Goal: Task Accomplishment & Management: Complete application form

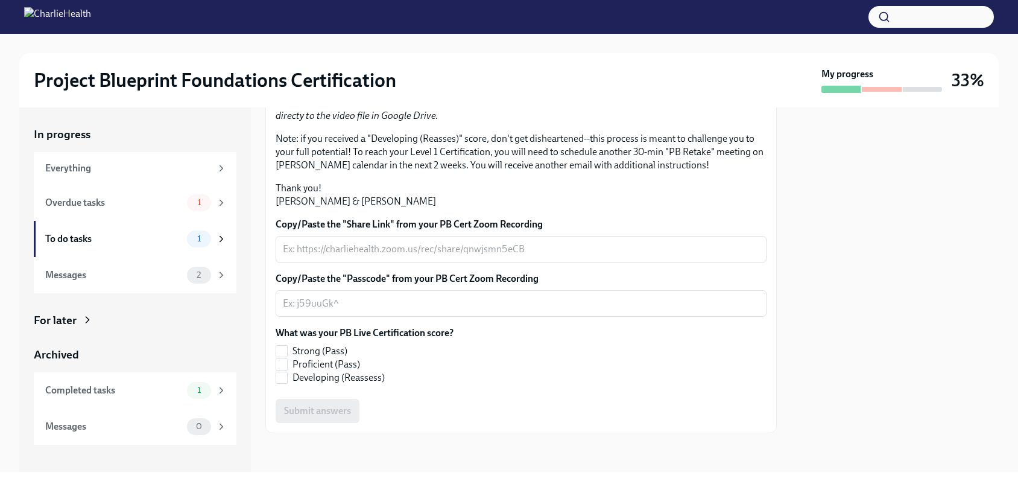
scroll to position [205, 0]
click at [382, 256] on textarea "Copy/Paste the "Share Link" from your PB Cert Zoom Recording" at bounding box center [521, 249] width 476 height 14
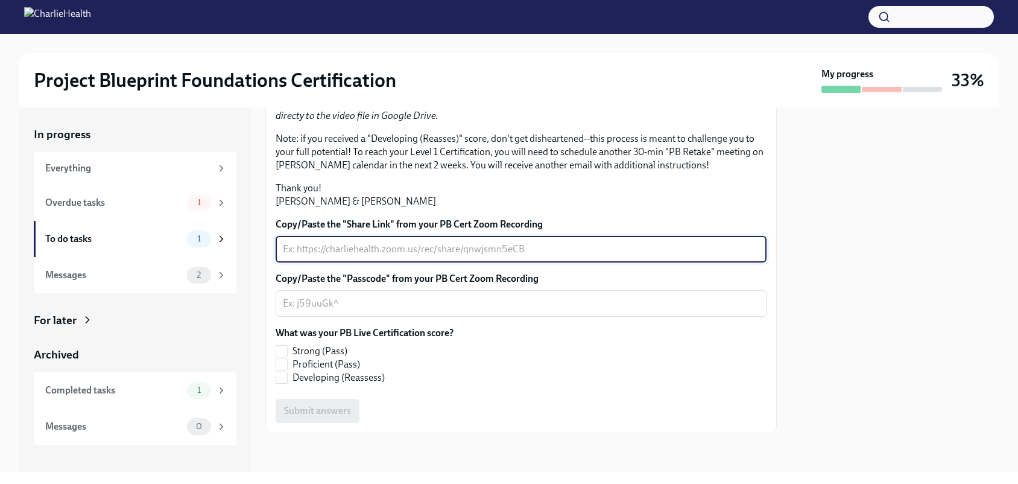
paste textarea "[URL][DOMAIN_NAME] Passcode: !@9n$U6z"
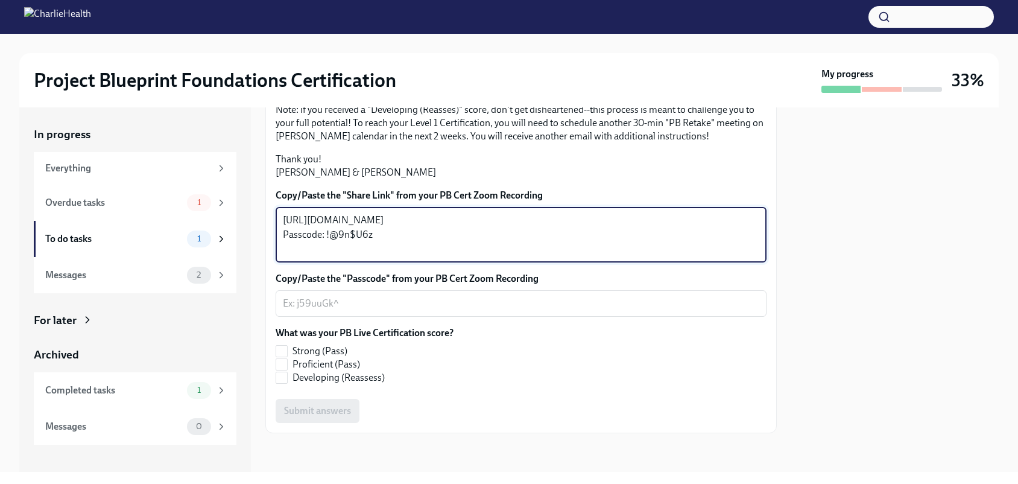
drag, startPoint x: 374, startPoint y: 365, endPoint x: 261, endPoint y: 371, distance: 113.5
click at [261, 371] on div "In progress Everything Overdue tasks 1 To do tasks 1 Messages 2 For later Archi…" at bounding box center [508, 289] width 979 height 364
type textarea "[URL][DOMAIN_NAME]"
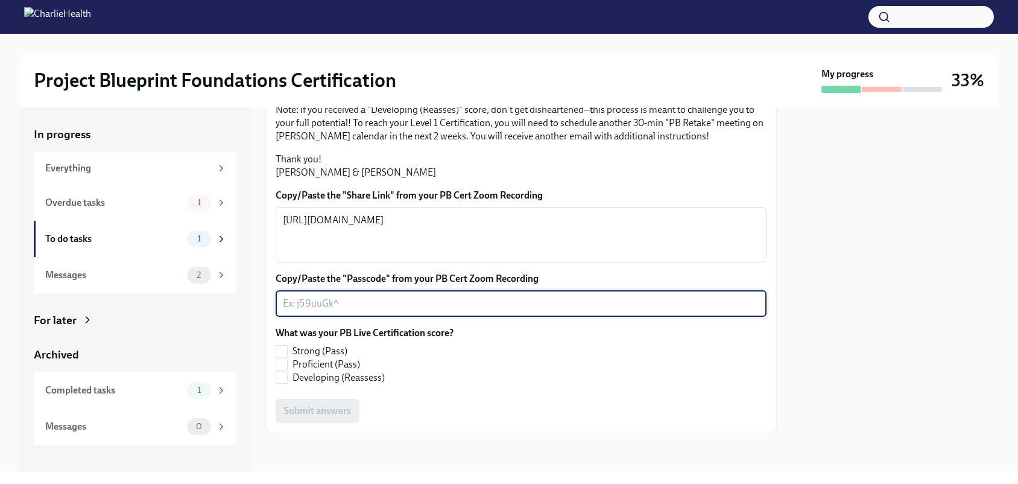
click at [407, 311] on textarea "Copy/Paste the "Passcode" from your PB Cert Zoom Recording" at bounding box center [521, 303] width 476 height 14
paste textarea "Passcode: !@9n$U6z"
type textarea "Passcode: !@9n$U6z"
click at [284, 365] on input "Proficient (Pass)" at bounding box center [281, 364] width 11 height 11
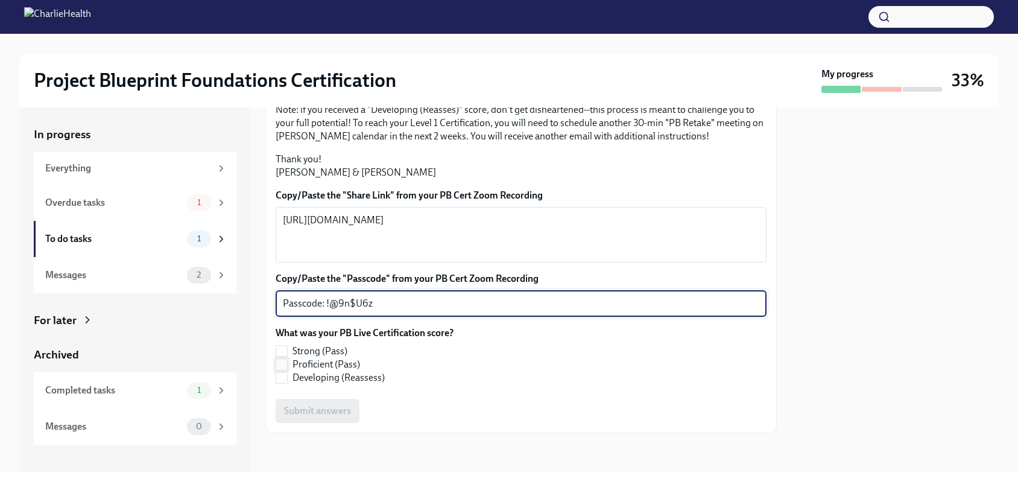
checkbox input "true"
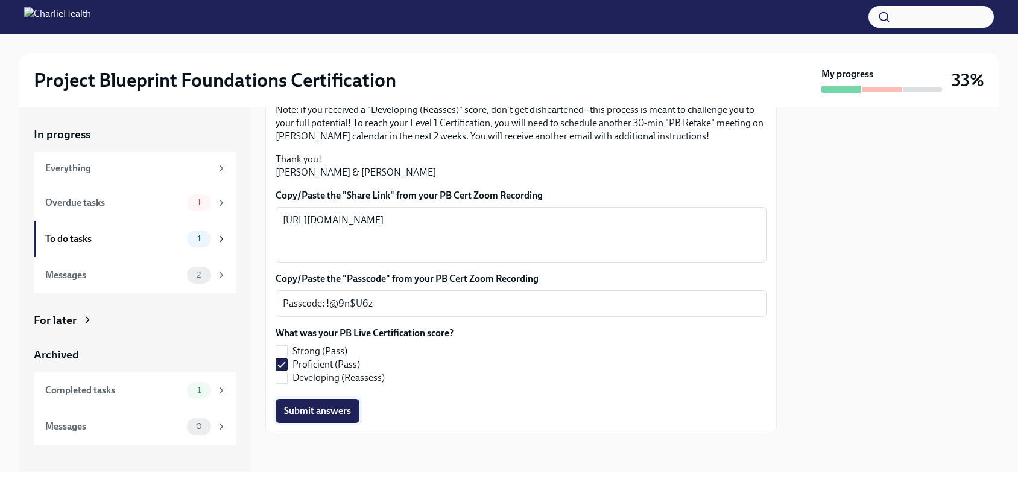
click at [311, 413] on span "Submit answers" at bounding box center [317, 411] width 67 height 12
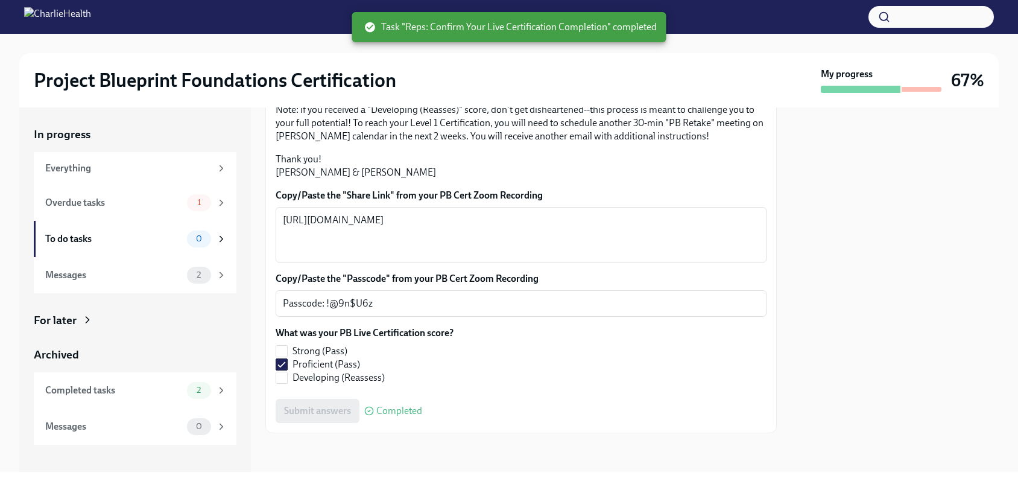
scroll to position [0, 0]
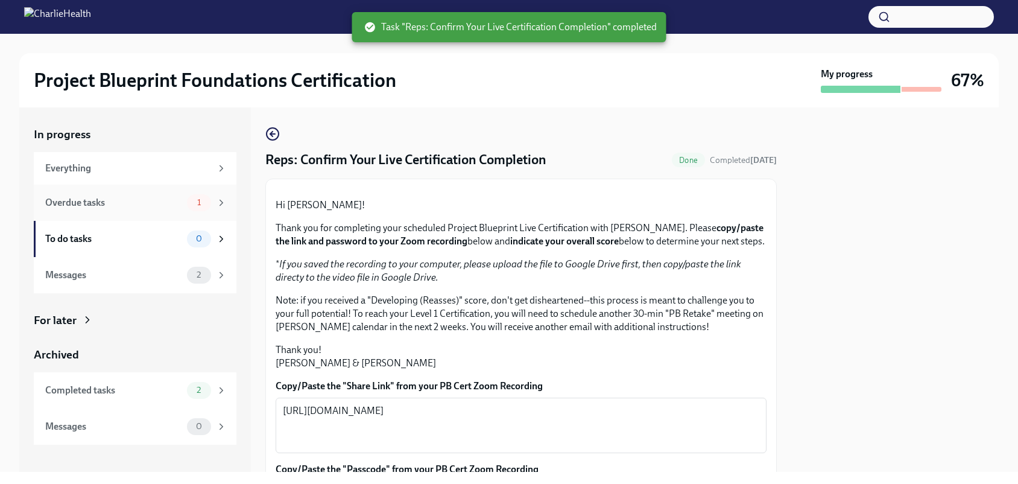
click at [192, 207] on div "1" at bounding box center [199, 202] width 24 height 17
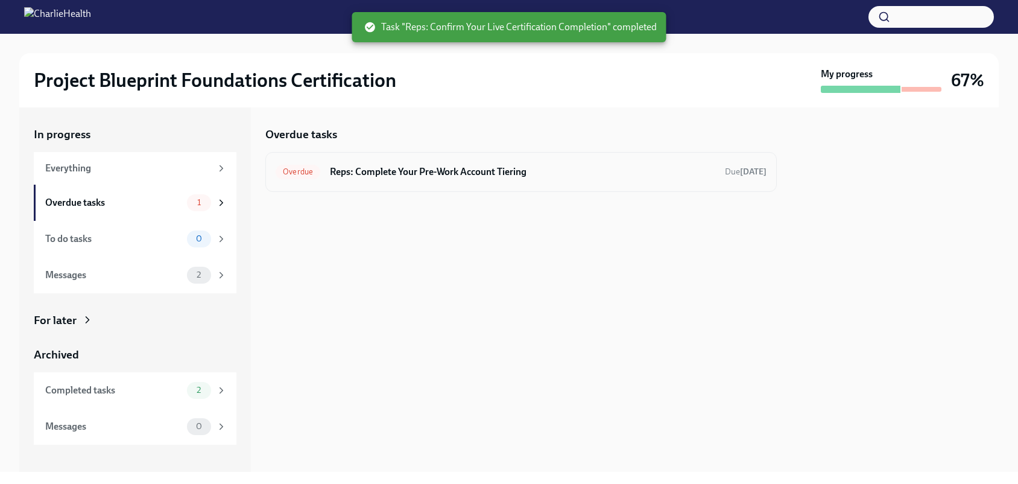
click at [449, 183] on div "Overdue Reps: Complete Your Pre-Work Account Tiering Due [DATE]" at bounding box center [520, 172] width 511 height 40
click at [294, 172] on span "Overdue" at bounding box center [298, 171] width 45 height 9
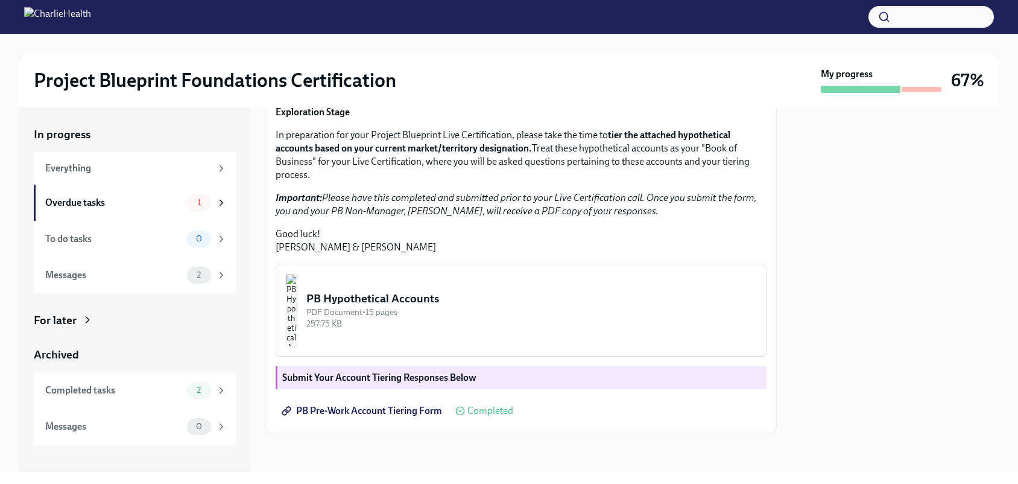
scroll to position [269, 0]
click at [440, 378] on strong "Submit Your Account Tiering Responses Below" at bounding box center [379, 377] width 194 height 11
click at [269, 380] on div "Hi [PERSON_NAME]! You're one step closer to being Project Blueprint certified! …" at bounding box center [520, 230] width 511 height 407
click at [368, 414] on span "PB Pre-Work Account Tiering Form" at bounding box center [363, 411] width 158 height 12
click at [193, 282] on div "2" at bounding box center [199, 275] width 24 height 17
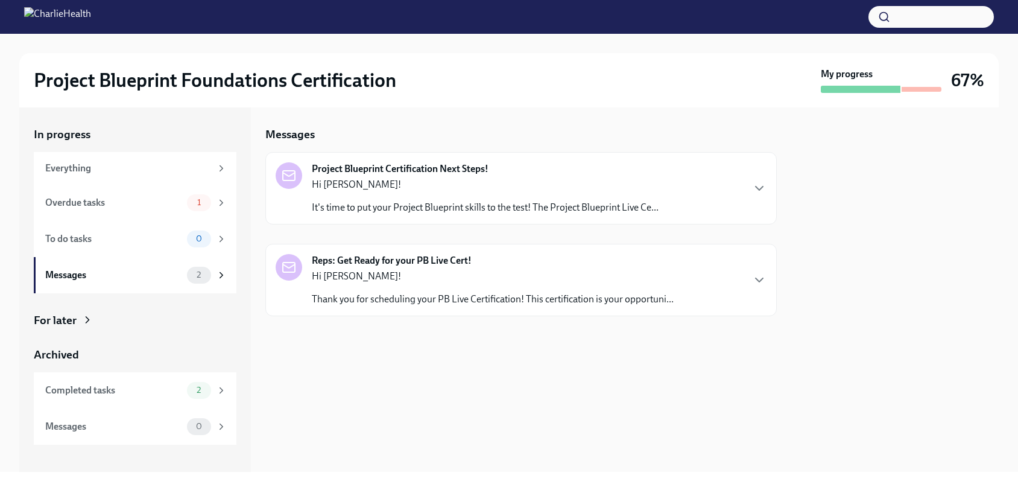
click at [474, 183] on p "Hi [PERSON_NAME]!" at bounding box center [485, 184] width 347 height 13
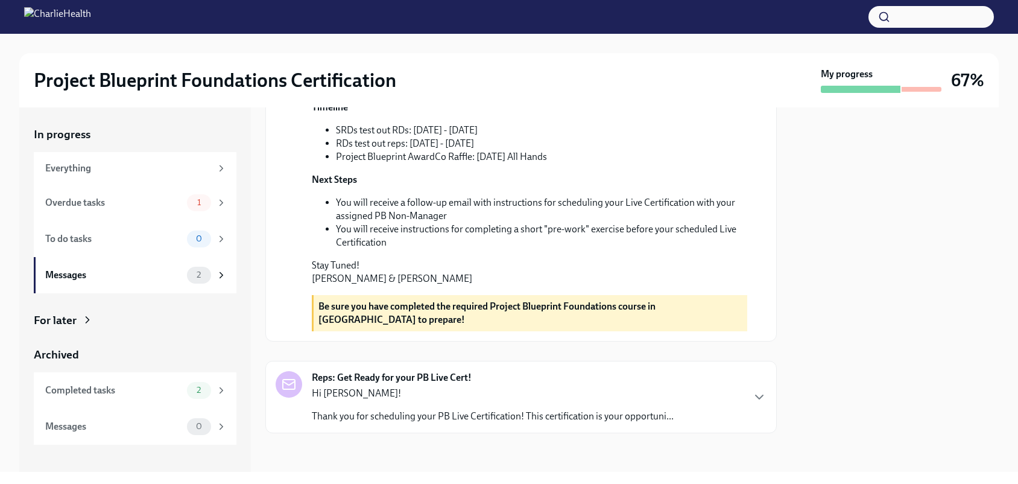
scroll to position [398, 0]
click at [388, 400] on div "Hi [PERSON_NAME]! Thank you for scheduling your PB Live Certification! This cer…" at bounding box center [493, 405] width 362 height 36
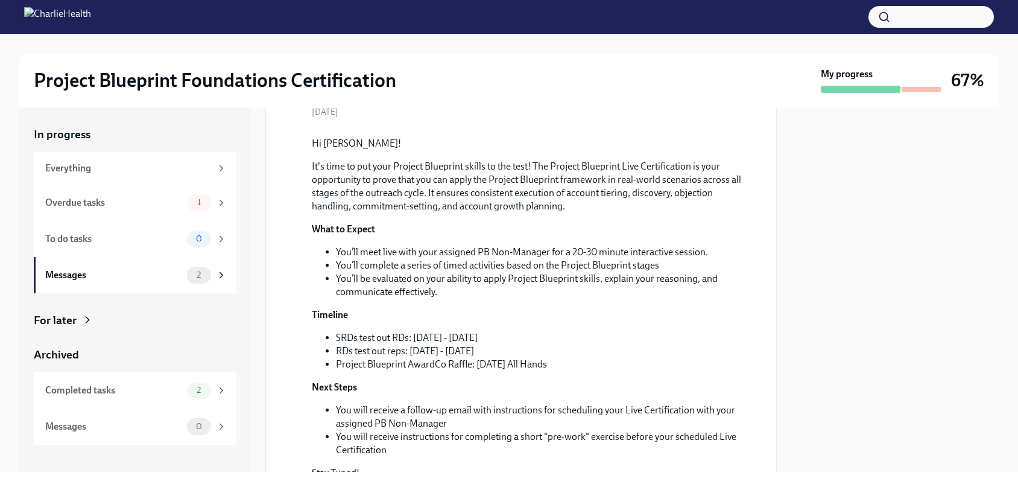
scroll to position [0, 0]
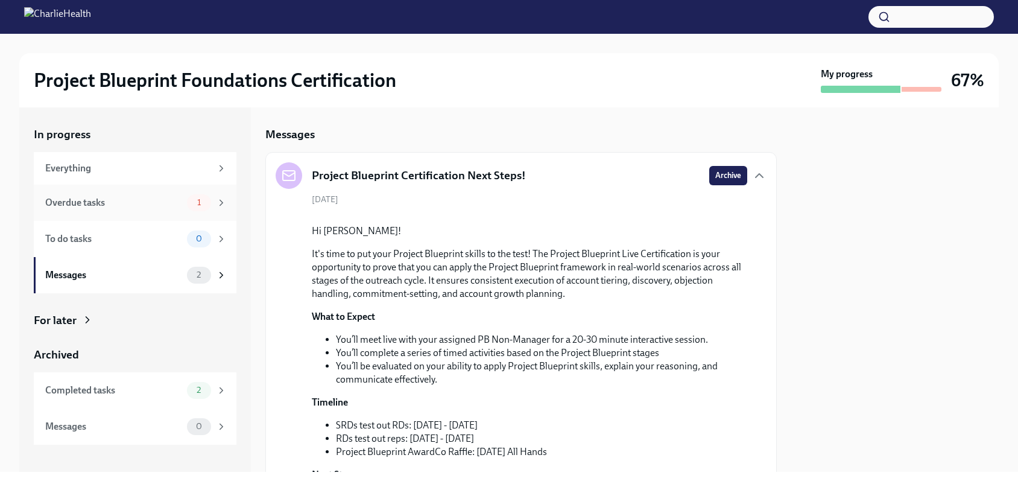
click at [190, 206] on span "1" at bounding box center [199, 202] width 18 height 9
